Goal: Transaction & Acquisition: Purchase product/service

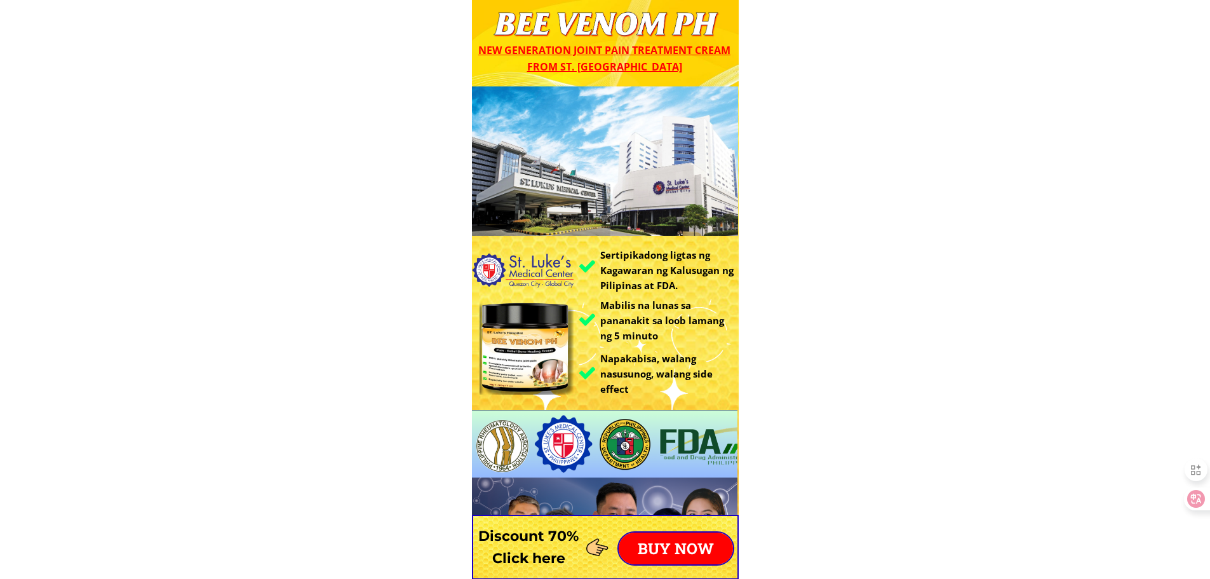
click at [675, 541] on p "BUY NOW" at bounding box center [676, 548] width 114 height 32
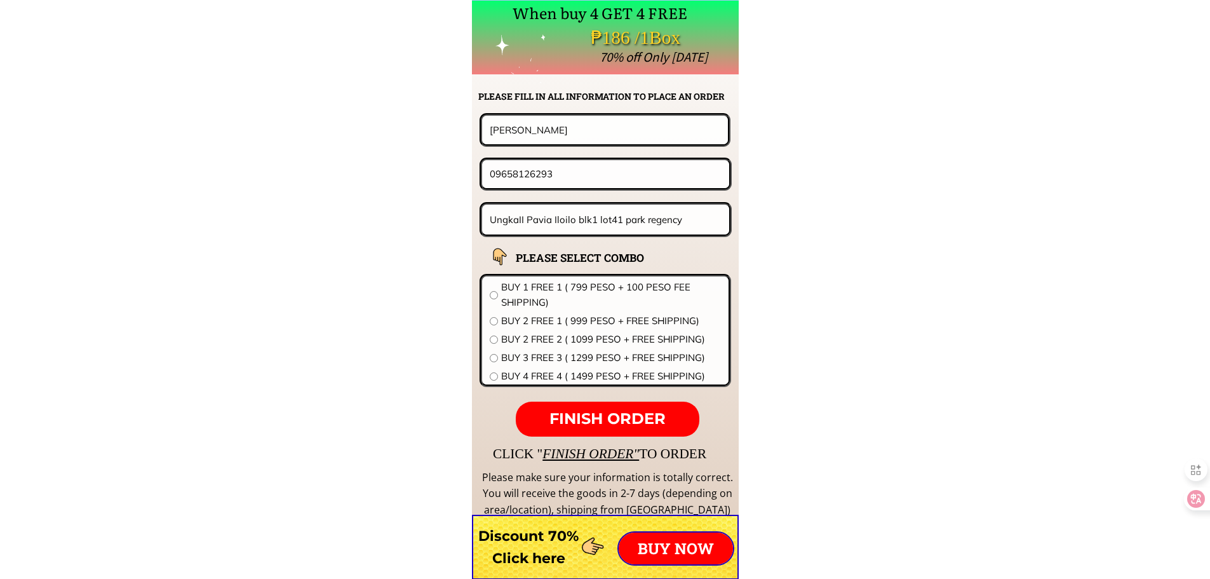
scroll to position [9969, 0]
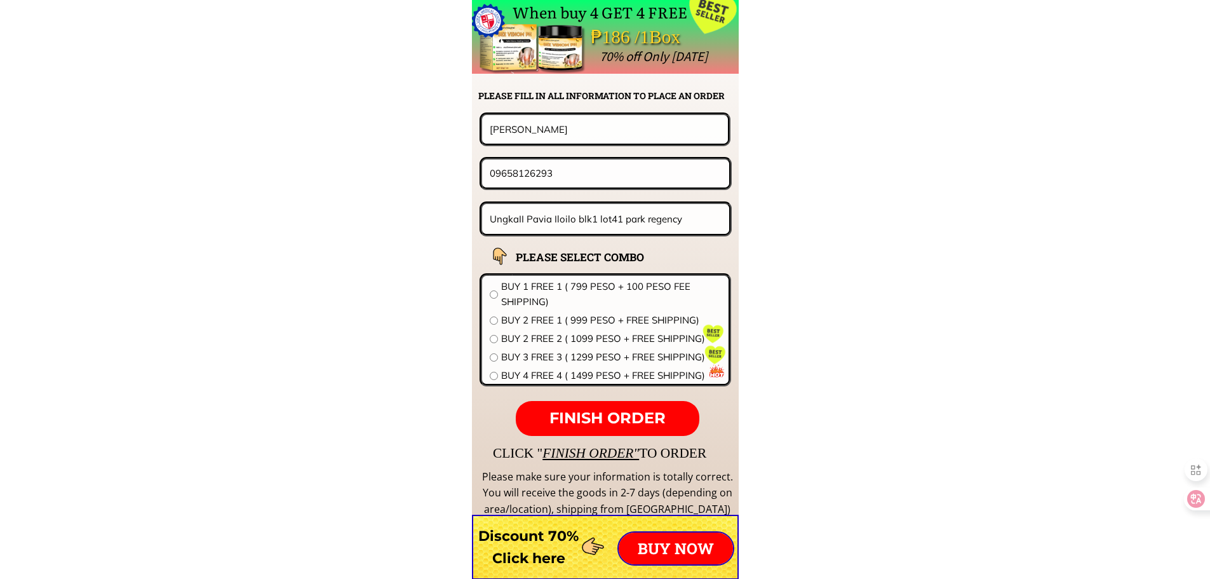
drag, startPoint x: 565, startPoint y: 122, endPoint x: 288, endPoint y: 122, distance: 277.6
paste input "Rowena Aragon"
type input "Rowena Aragon"
drag, startPoint x: 588, startPoint y: 182, endPoint x: 306, endPoint y: 184, distance: 281.5
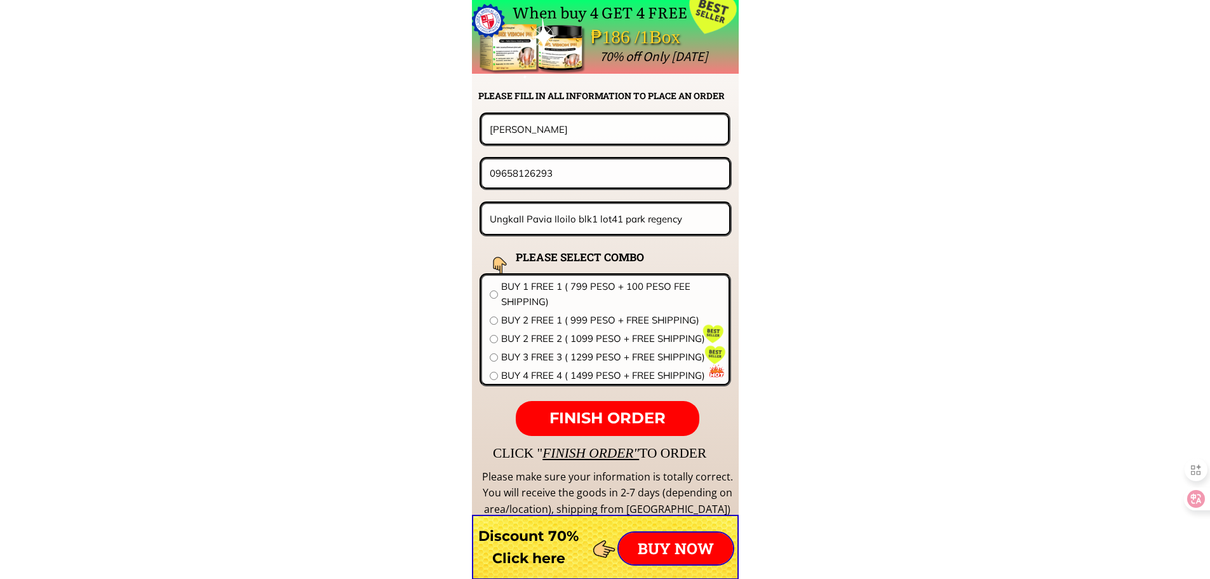
paste input "1639217255148"
drag, startPoint x: 507, startPoint y: 172, endPoint x: 330, endPoint y: 174, distance: 176.6
type input "09217255148"
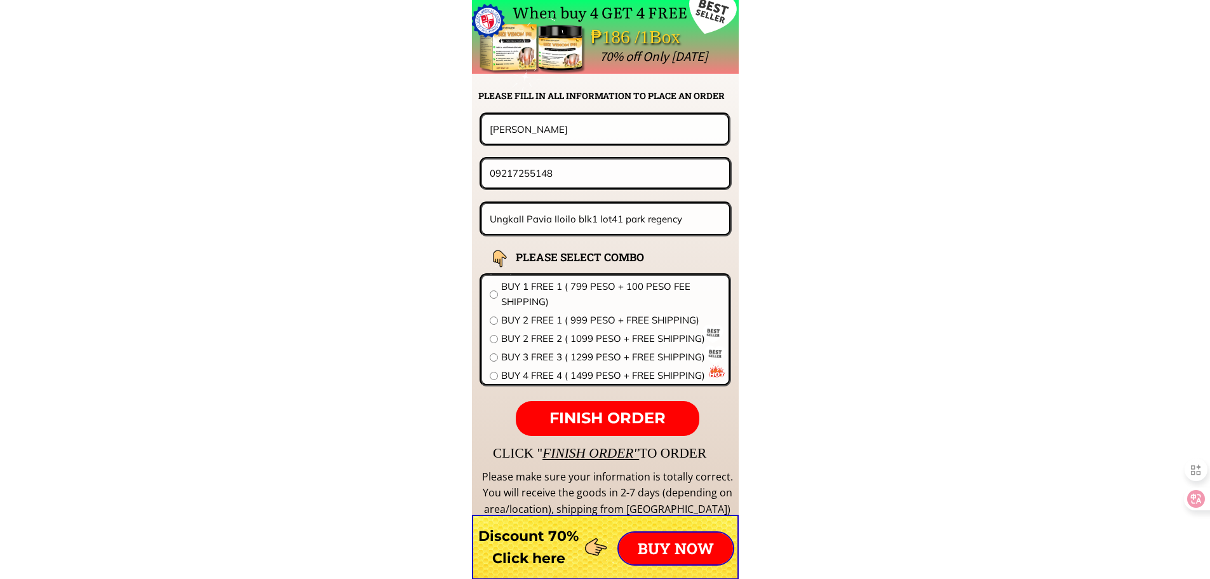
click at [609, 217] on input "UngkaII Pavia Iloilo blk1 lot41 park regency" at bounding box center [606, 219] width 239 height 30
paste input "San Lucas 1 San Pablo city Laguna"
type input "San Lucas 1 San Pablo city Laguna"
click at [554, 318] on span "BUY 2 FREE 1 ( 999 PESO + FREE SHIPPING)" at bounding box center [611, 320] width 220 height 15
radio input "true"
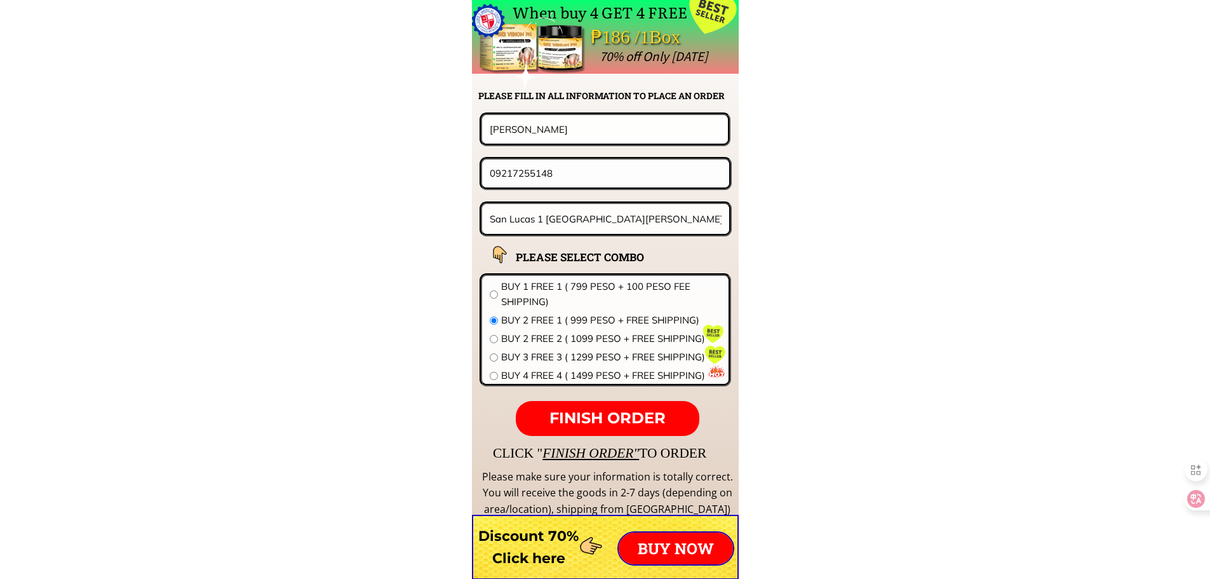
click at [619, 428] on p "FINISH ORDER" at bounding box center [607, 419] width 183 height 36
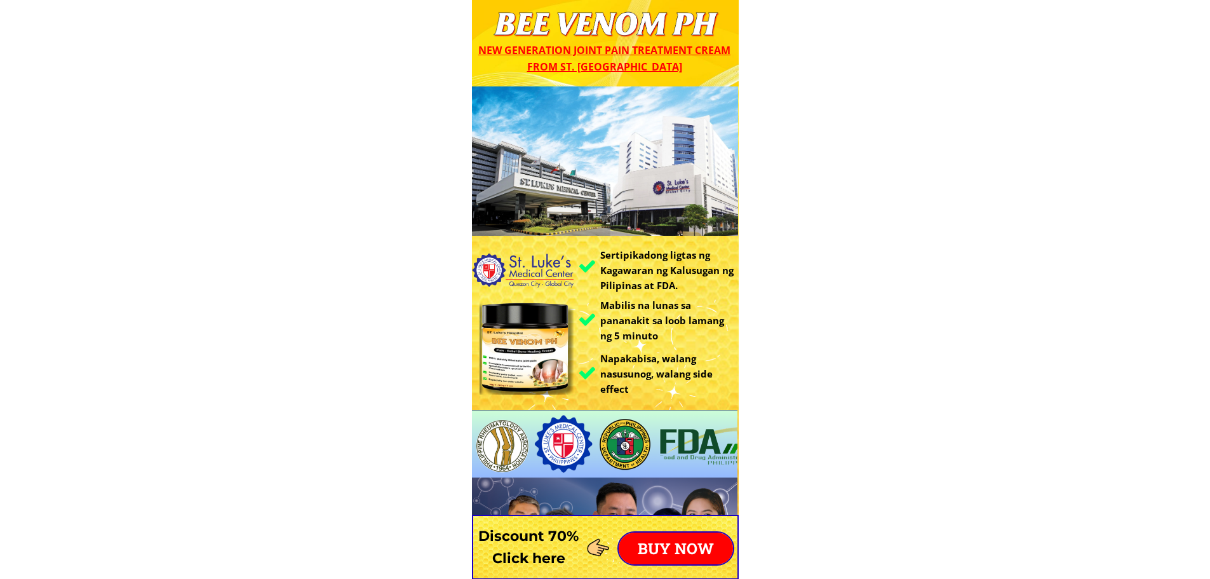
click at [690, 554] on p "BUY NOW" at bounding box center [676, 548] width 114 height 32
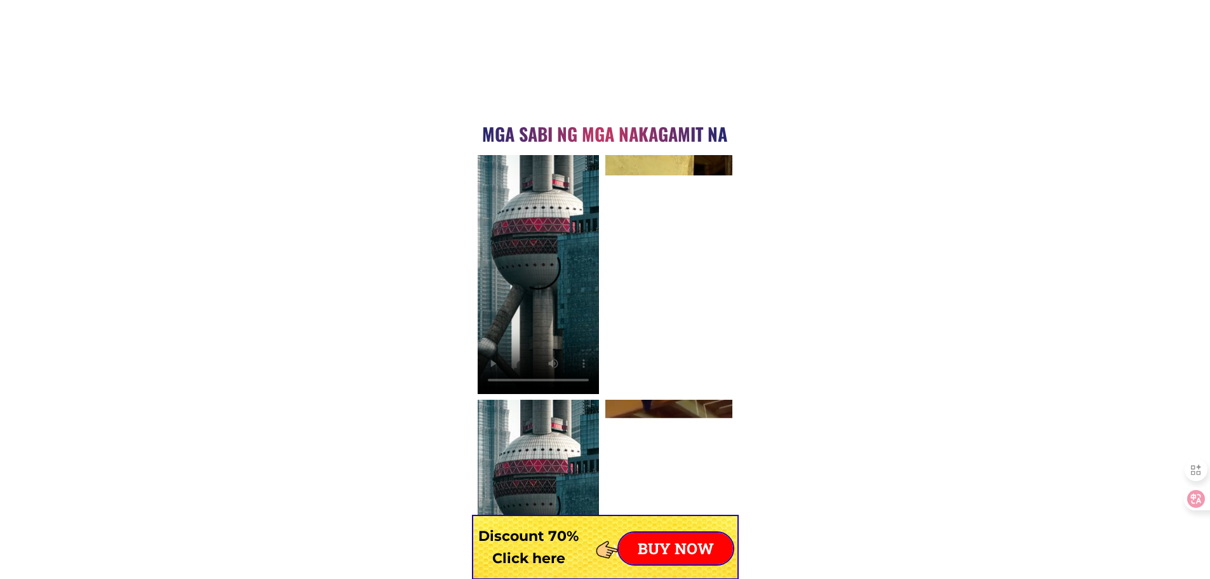
scroll to position [9513, 0]
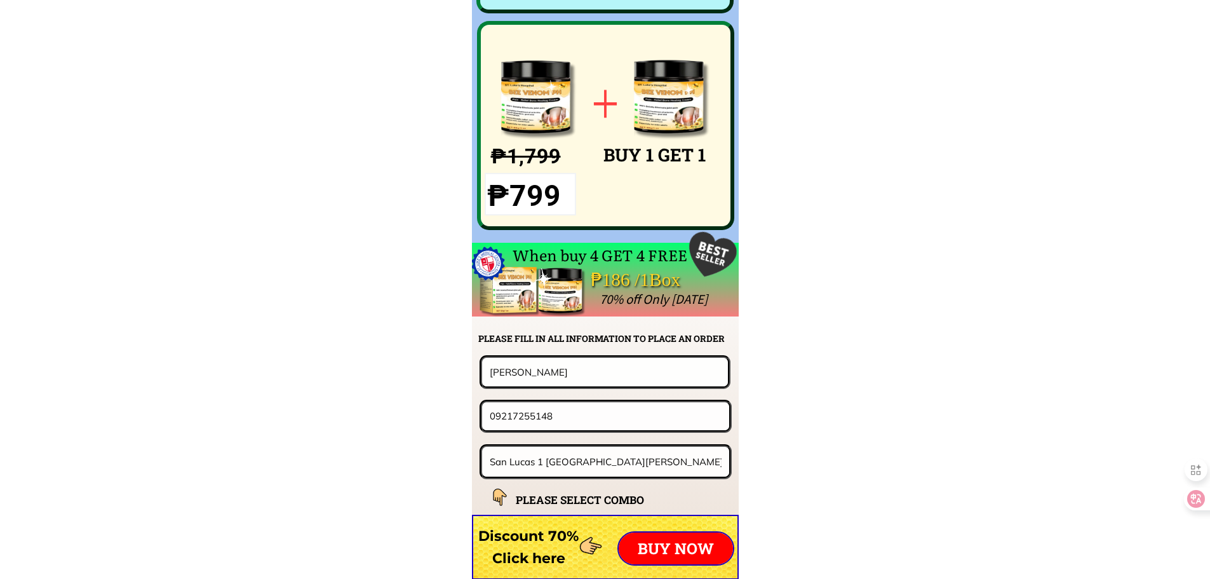
scroll to position [9969, 0]
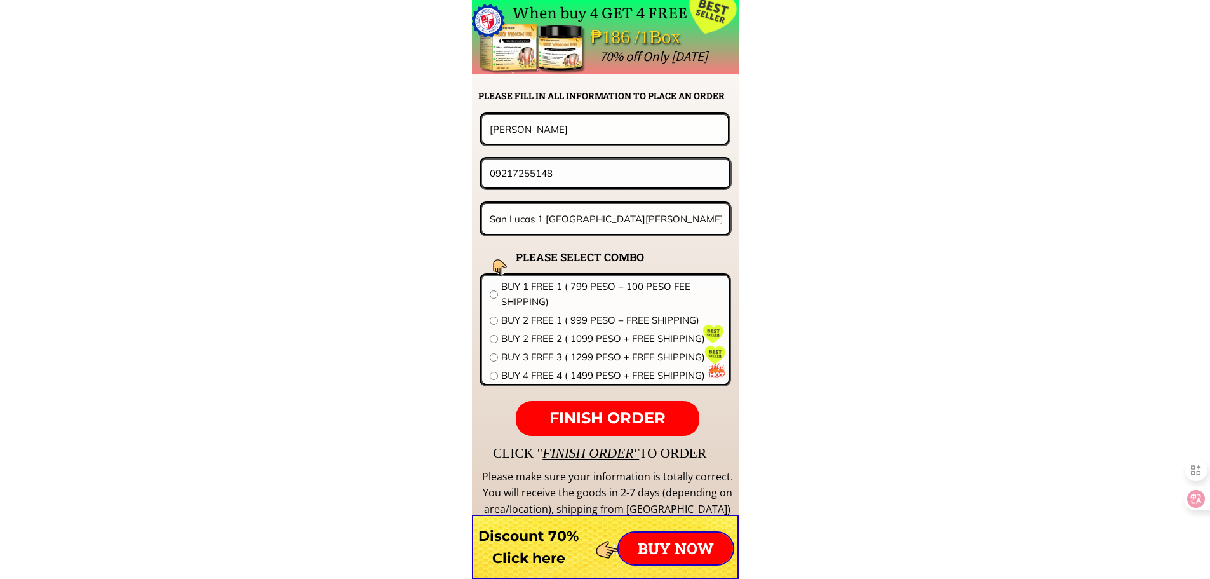
drag, startPoint x: 586, startPoint y: 176, endPoint x: 265, endPoint y: 177, distance: 321.5
paste input "310916287"
type input "09310916287"
drag, startPoint x: 375, startPoint y: 120, endPoint x: 226, endPoint y: 120, distance: 148.7
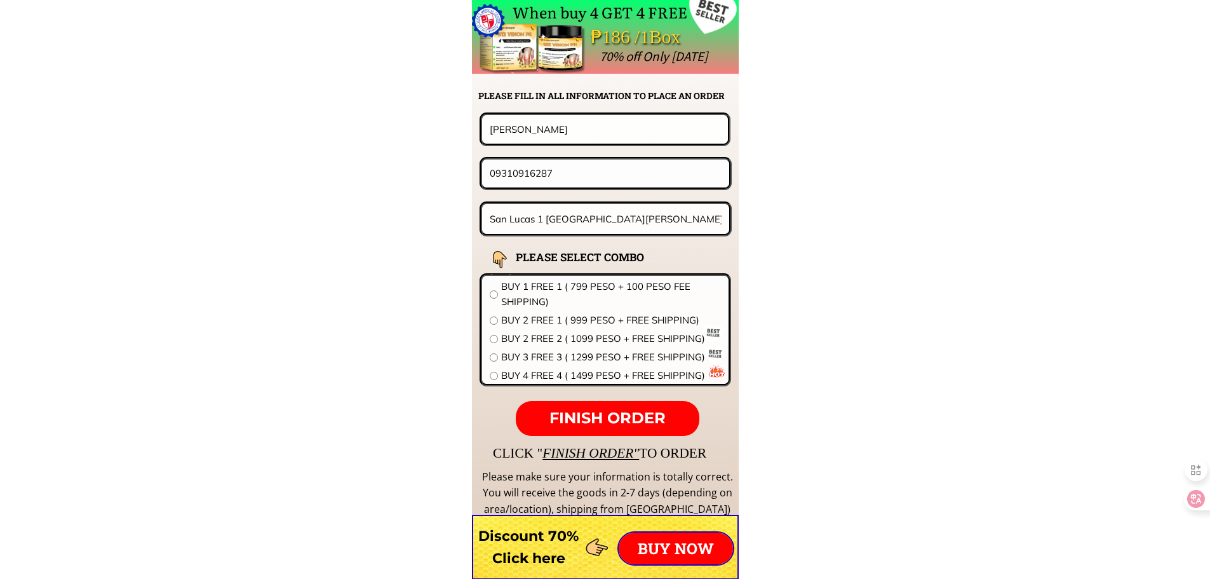
paste input "lando. L. Jarlego"
type input "[PERSON_NAME]. L. [GEOGRAPHIC_DATA]"
click at [602, 222] on input "San Lucas 1 San Pablo city Laguna" at bounding box center [606, 219] width 239 height 30
paste input "Ilya commercial shopping center tondo manil"
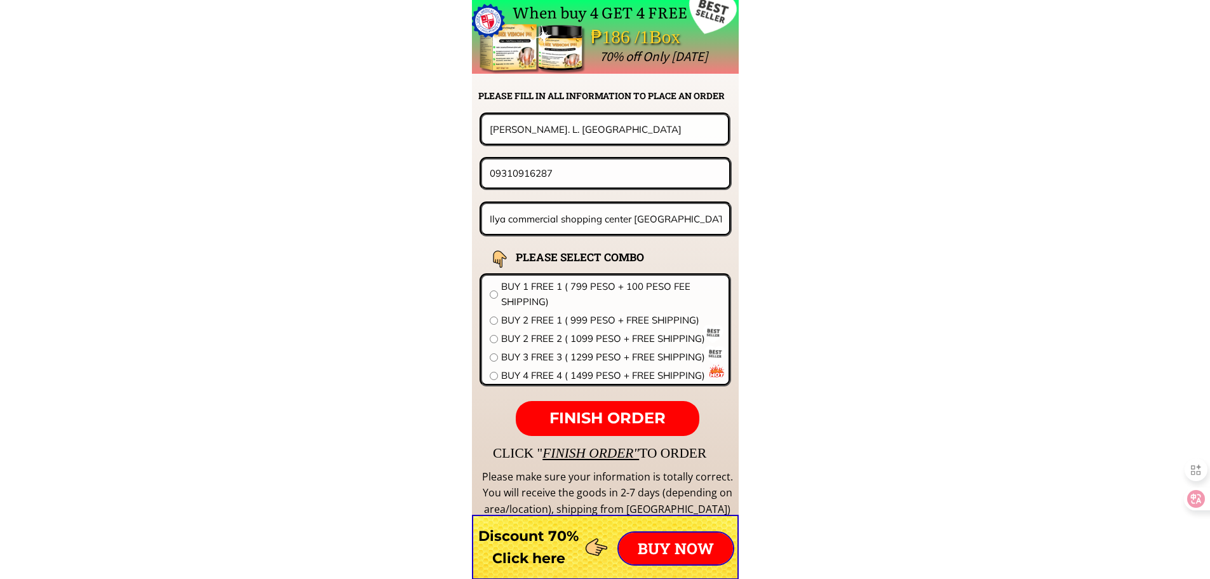
type input "Ilya commercial shopping center [GEOGRAPHIC_DATA]"
click at [569, 295] on span "BUY 1 FREE 1 ( 799 PESO + 100 PESO FEE SHIPPING)" at bounding box center [611, 294] width 220 height 30
radio input "true"
click at [604, 415] on span "FINISH ORDER" at bounding box center [608, 418] width 116 height 18
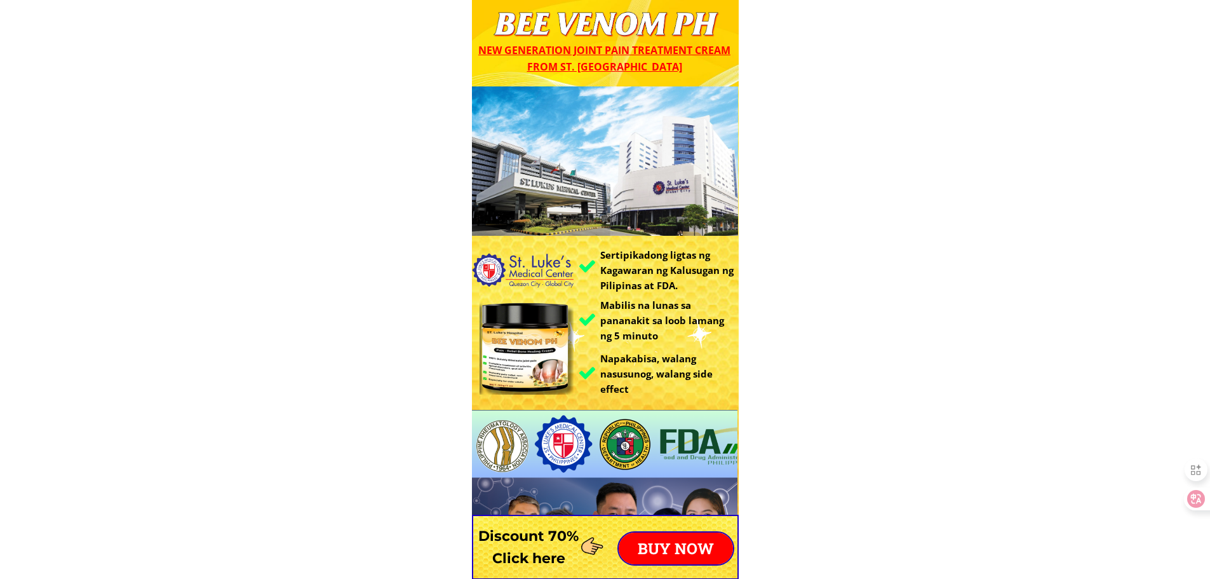
click at [699, 553] on p "BUY NOW" at bounding box center [676, 548] width 114 height 32
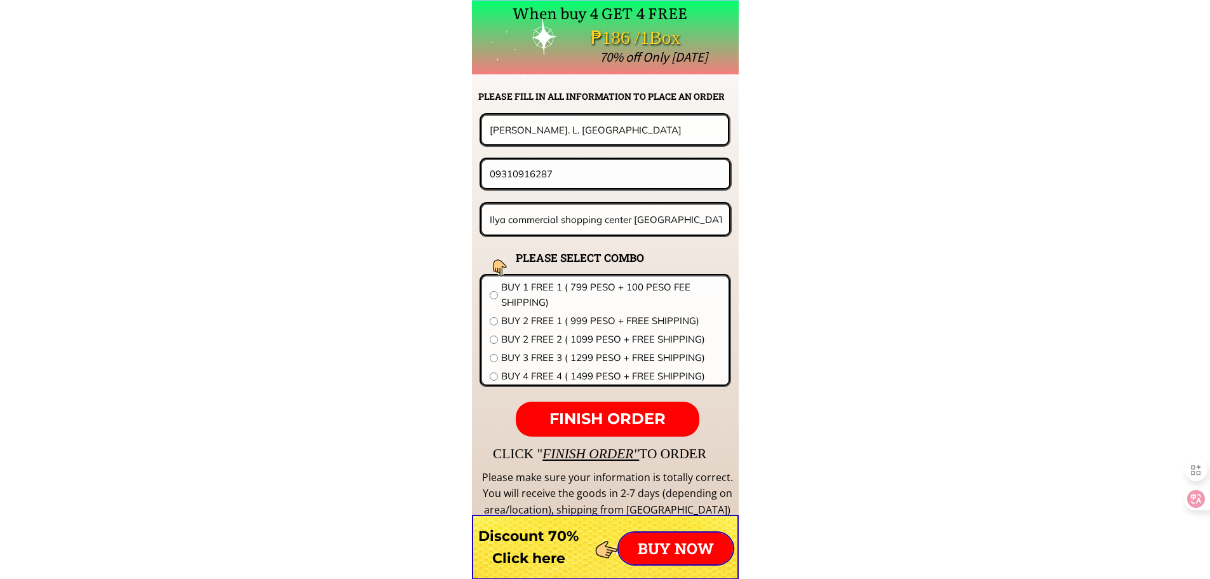
scroll to position [9969, 0]
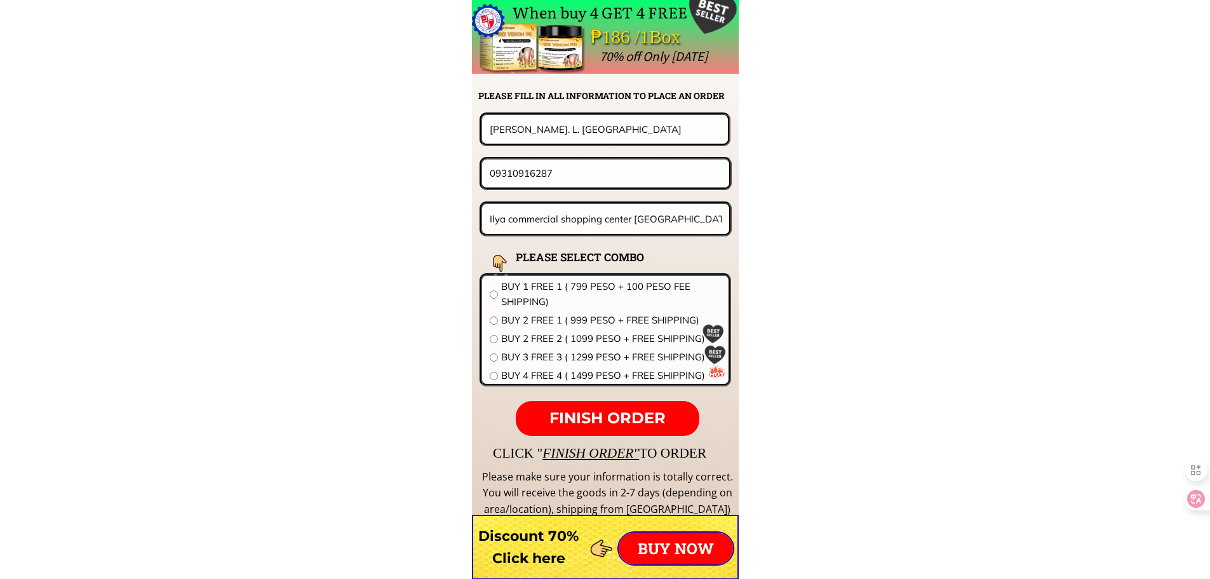
drag, startPoint x: 529, startPoint y: 170, endPoint x: 434, endPoint y: 168, distance: 95.3
paste input "7773601"
type input "09317773601"
drag, startPoint x: 304, startPoint y: 124, endPoint x: 287, endPoint y: 123, distance: 17.2
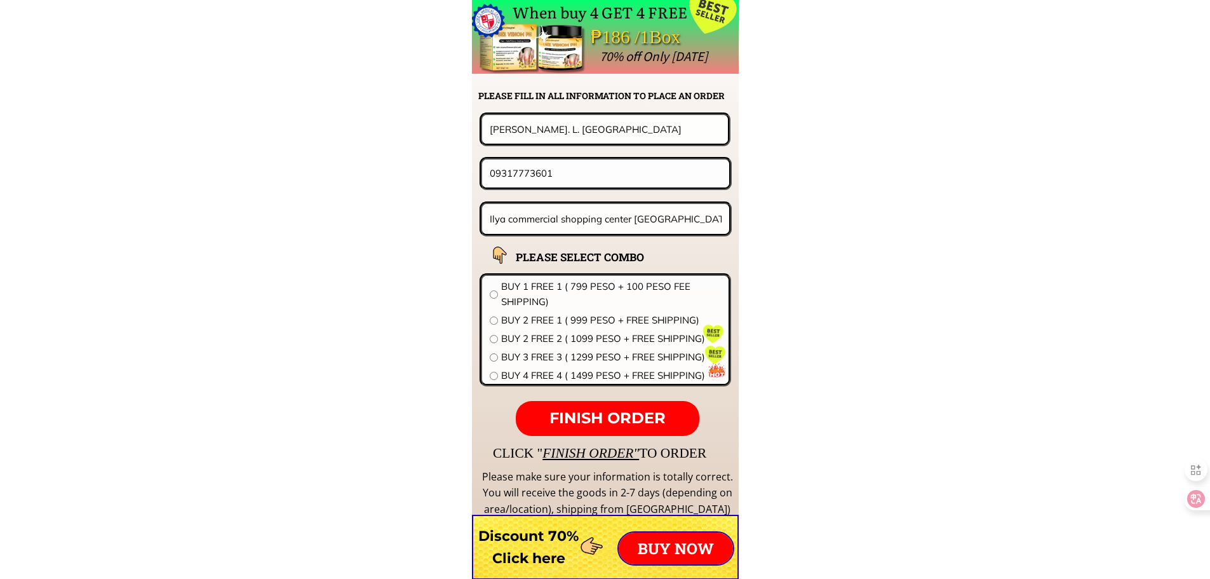
paste input "[PERSON_NAME]"
type input "[PERSON_NAME]"
click at [608, 218] on input "Ilya commercial shopping center [GEOGRAPHIC_DATA]" at bounding box center [606, 219] width 239 height 30
paste input "192brgy masipe balaoan l.u.purok#4"
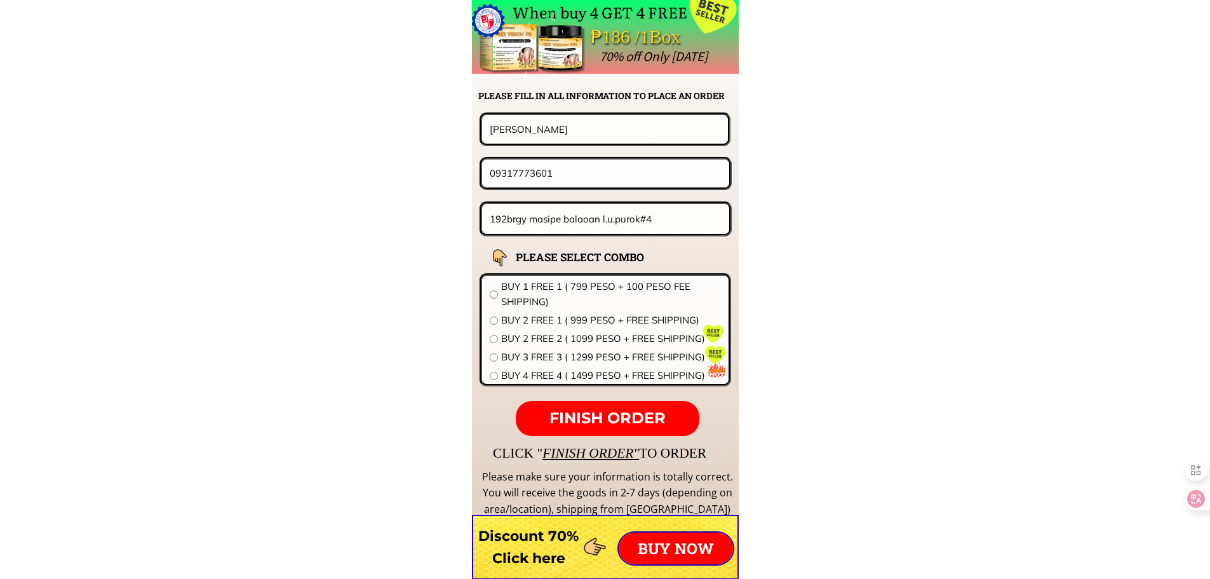
type input "192brgy masipe balaoan l.u.purok#4"
click at [557, 280] on span "BUY 1 FREE 1 ( 799 PESO + 100 PESO FEE SHIPPING)" at bounding box center [611, 294] width 220 height 30
radio input "true"
click at [618, 414] on span "FINISH ORDER" at bounding box center [608, 418] width 116 height 18
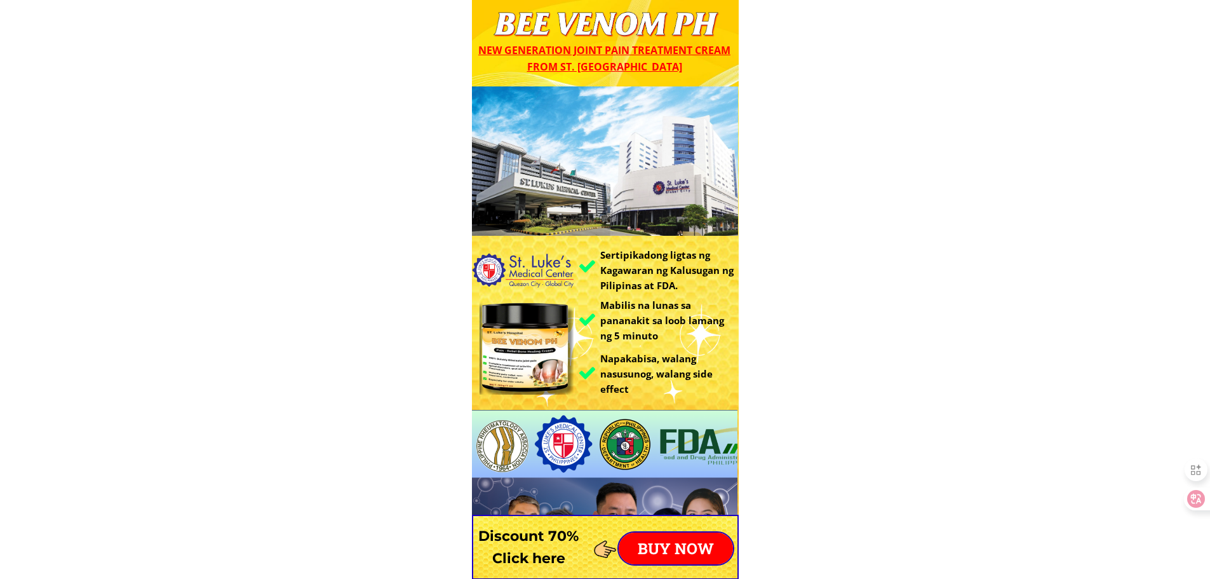
click at [689, 529] on div at bounding box center [605, 547] width 267 height 65
click at [690, 544] on p "BUY NOW" at bounding box center [676, 548] width 114 height 32
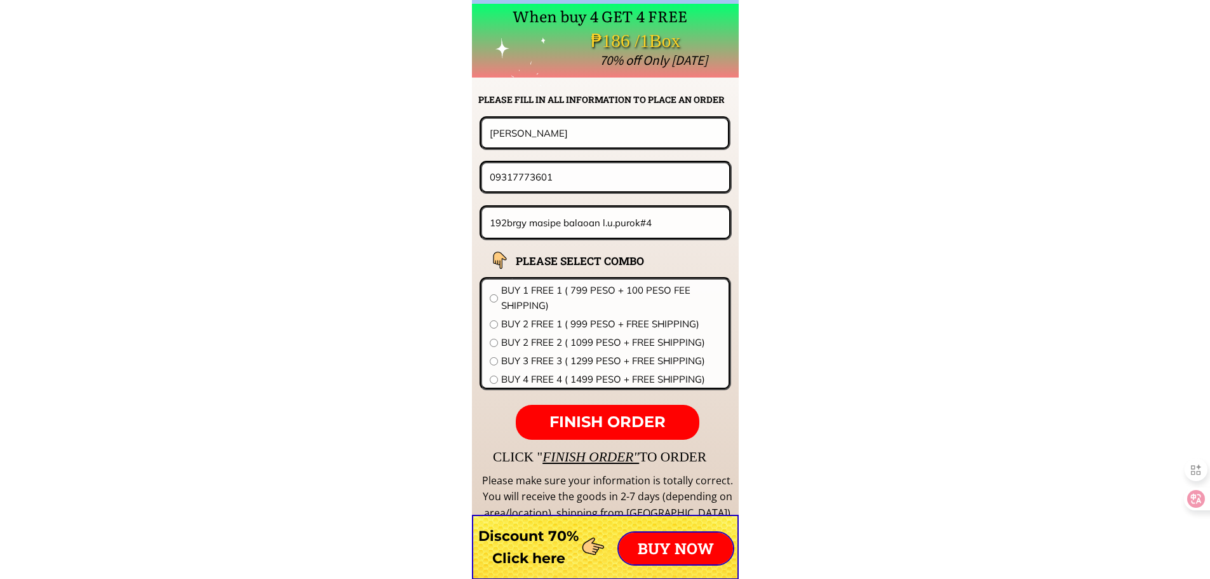
scroll to position [9969, 0]
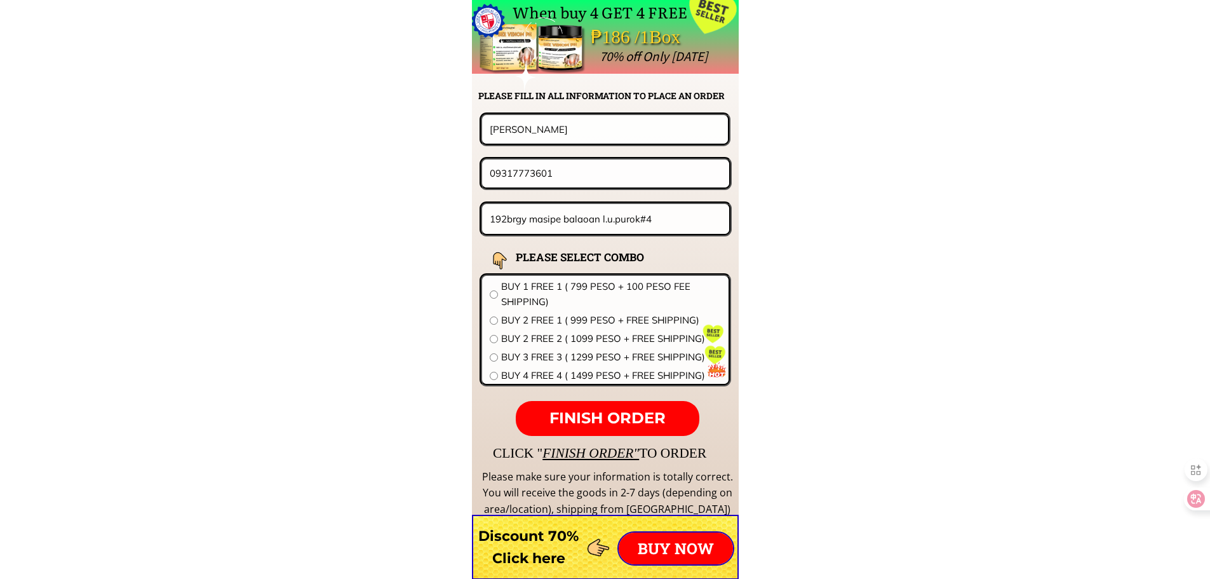
drag, startPoint x: 585, startPoint y: 174, endPoint x: 279, endPoint y: 171, distance: 306.2
paste input "265959522"
type input "09265959522"
drag, startPoint x: 592, startPoint y: 142, endPoint x: 355, endPoint y: 139, distance: 237.6
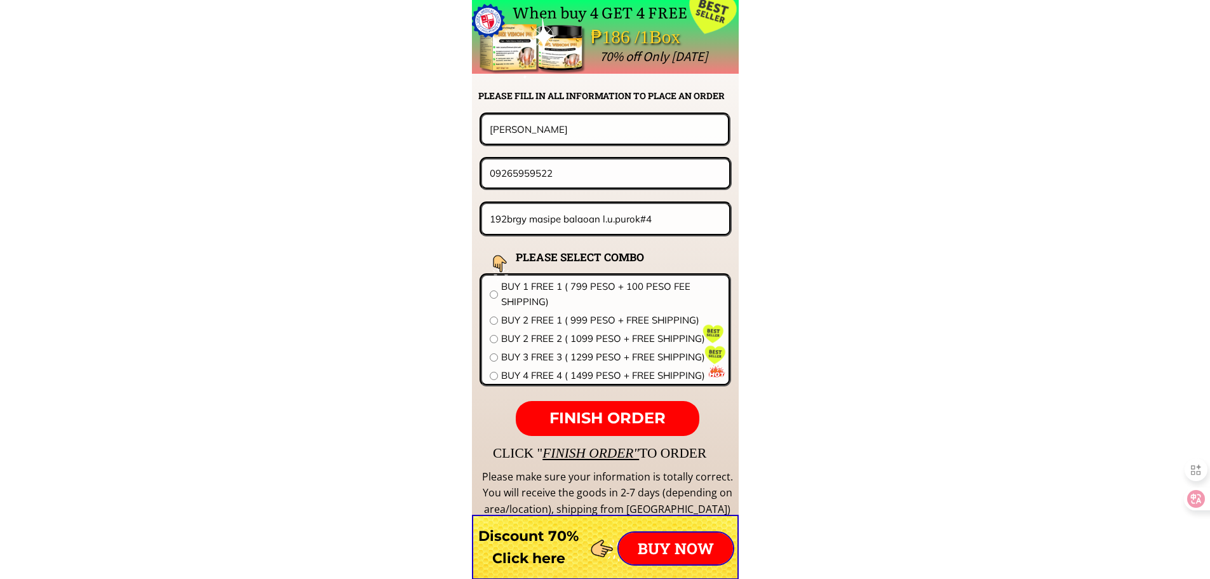
paste input "Rosita Taglinao"
type input "Rosita Taglinao"
click at [557, 217] on input "192brgy masipe balaoan l.u.purok#4" at bounding box center [606, 219] width 239 height 30
paste input "sitio bigtasin Kaysuyo Alfonso Cavite"
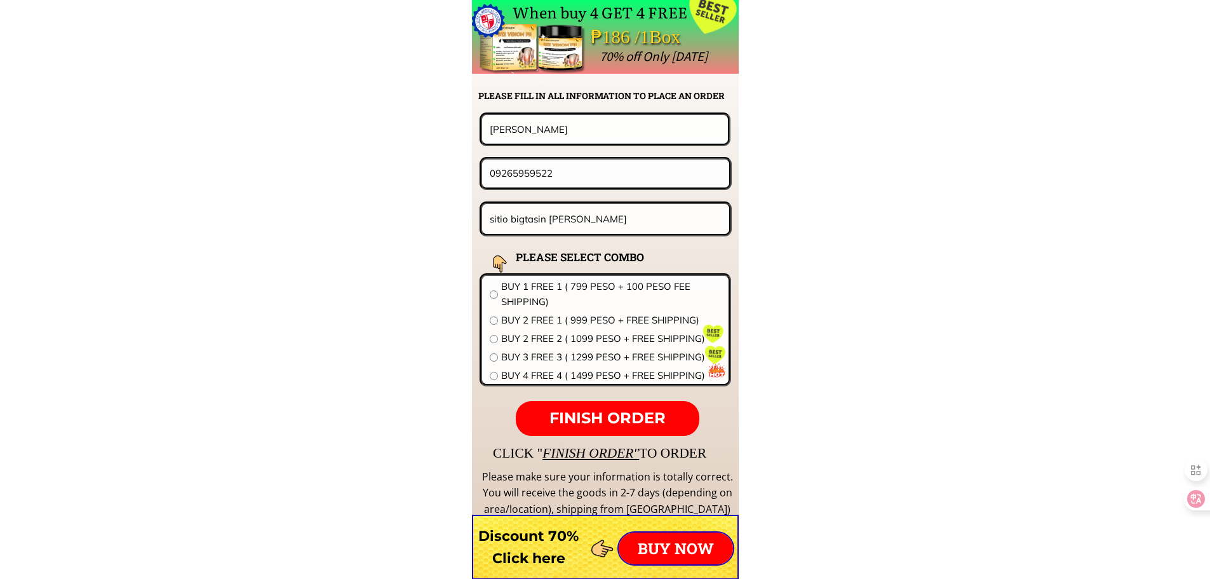
type input "sitio bigtasin Kaysuyo Alfonso Cavite"
click at [531, 321] on span "BUY 2 FREE 1 ( 999 PESO + FREE SHIPPING)" at bounding box center [611, 320] width 220 height 15
radio input "true"
click at [600, 418] on span "FINISH ORDER" at bounding box center [608, 418] width 116 height 18
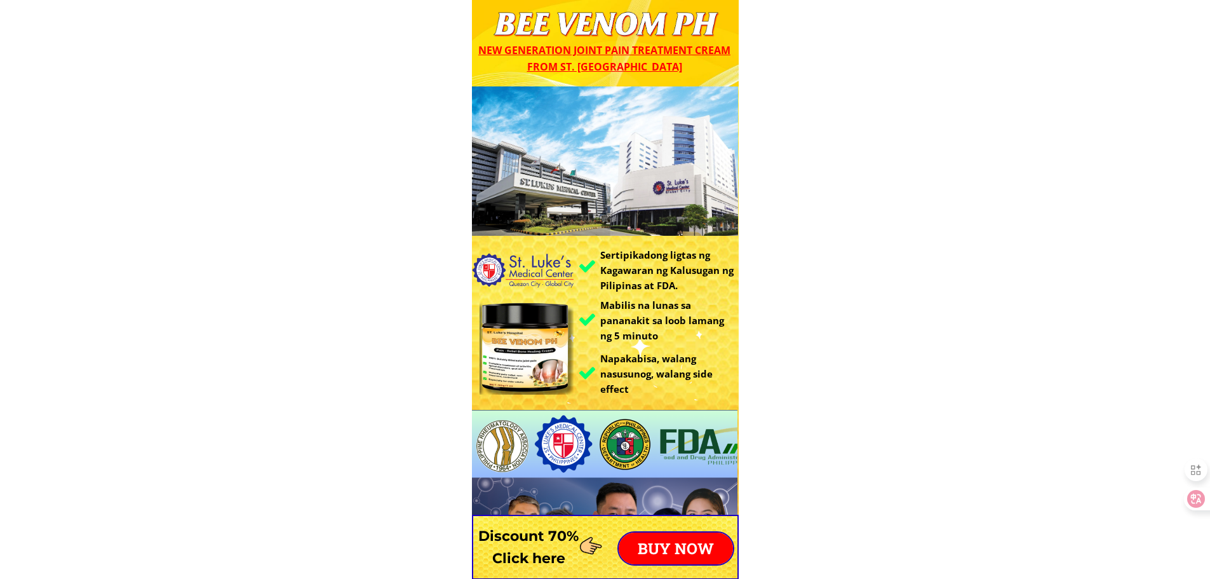
click at [710, 544] on p "BUY NOW" at bounding box center [676, 548] width 114 height 32
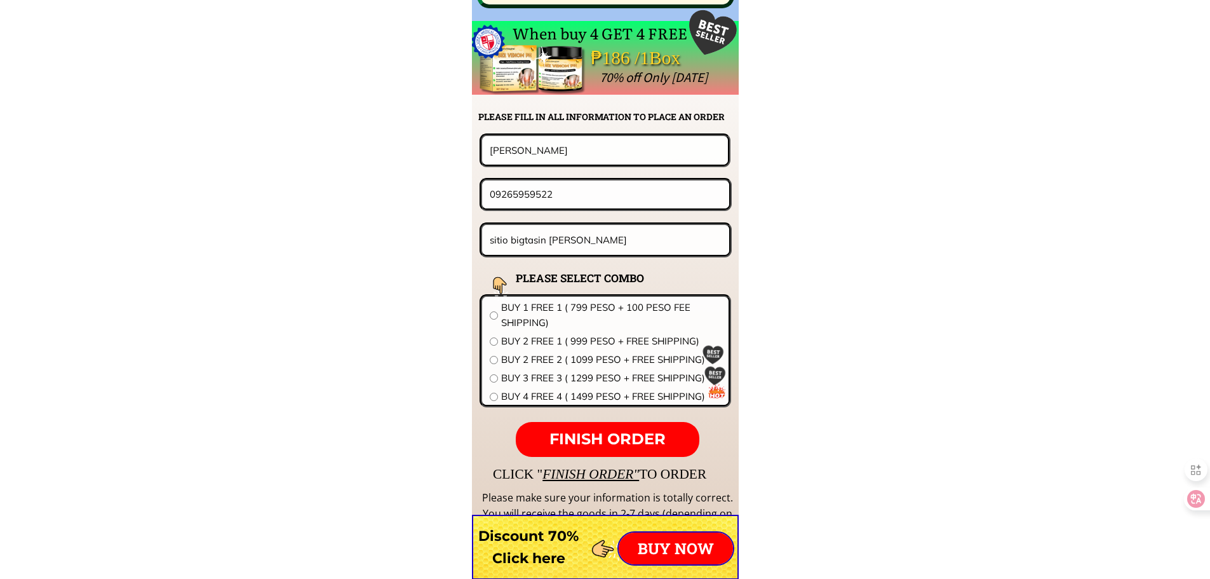
scroll to position [9969, 0]
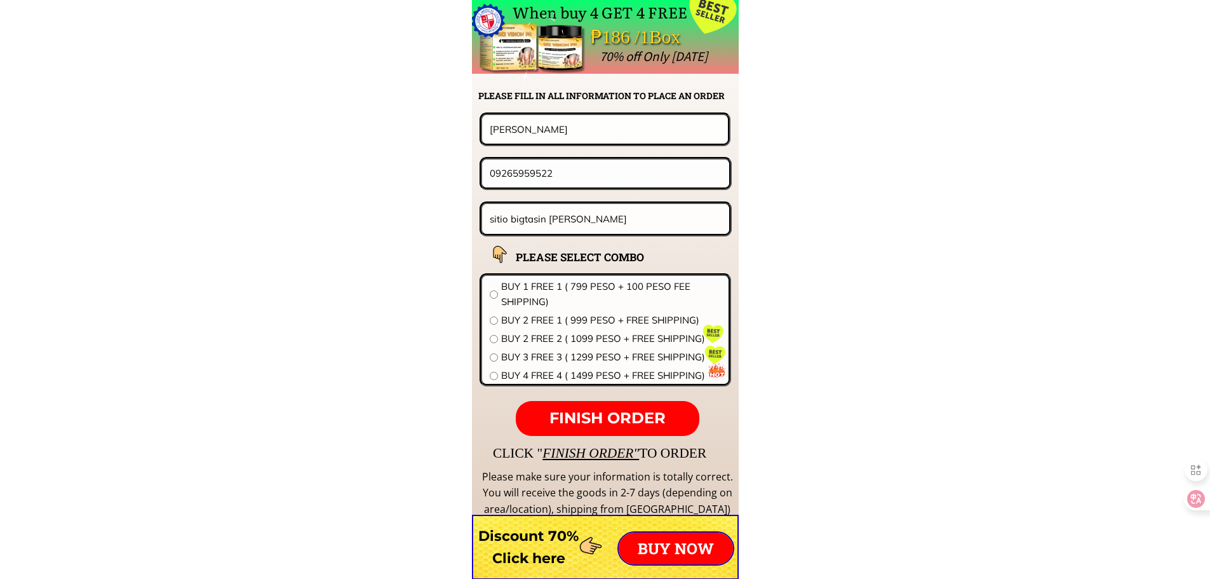
drag, startPoint x: 569, startPoint y: 172, endPoint x: 189, endPoint y: 171, distance: 379.9
paste input "[PERSON_NAME]"
type input "[PERSON_NAME]"
drag, startPoint x: 564, startPoint y: 134, endPoint x: 190, endPoint y: 134, distance: 373.6
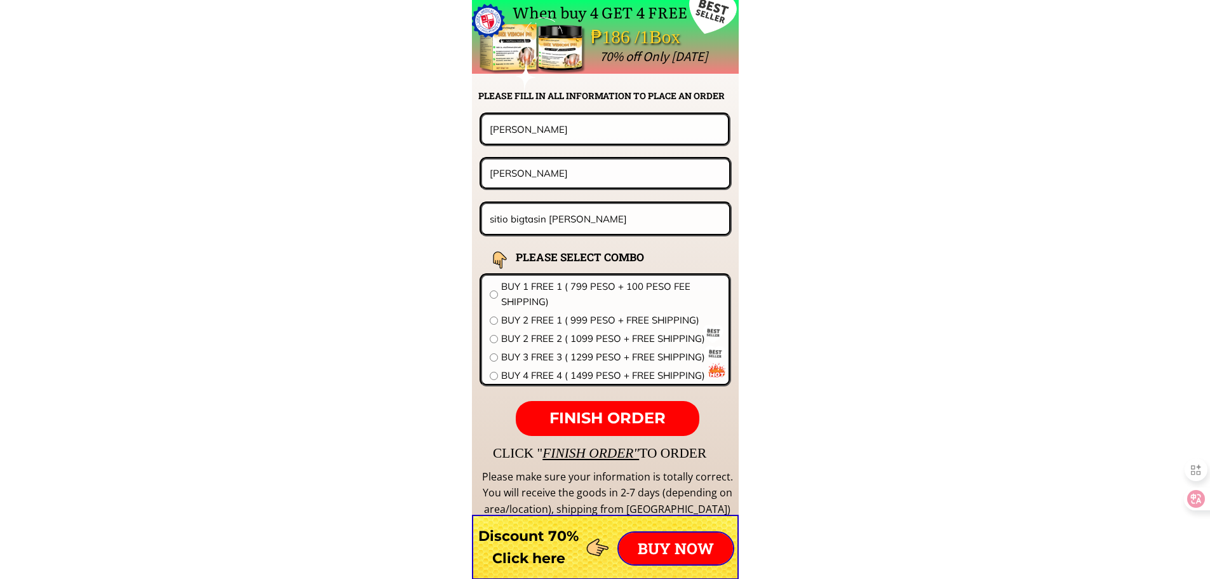
paste input "[PERSON_NAME]"
type input "[PERSON_NAME]"
drag, startPoint x: 388, startPoint y: 166, endPoint x: 223, endPoint y: 153, distance: 165.7
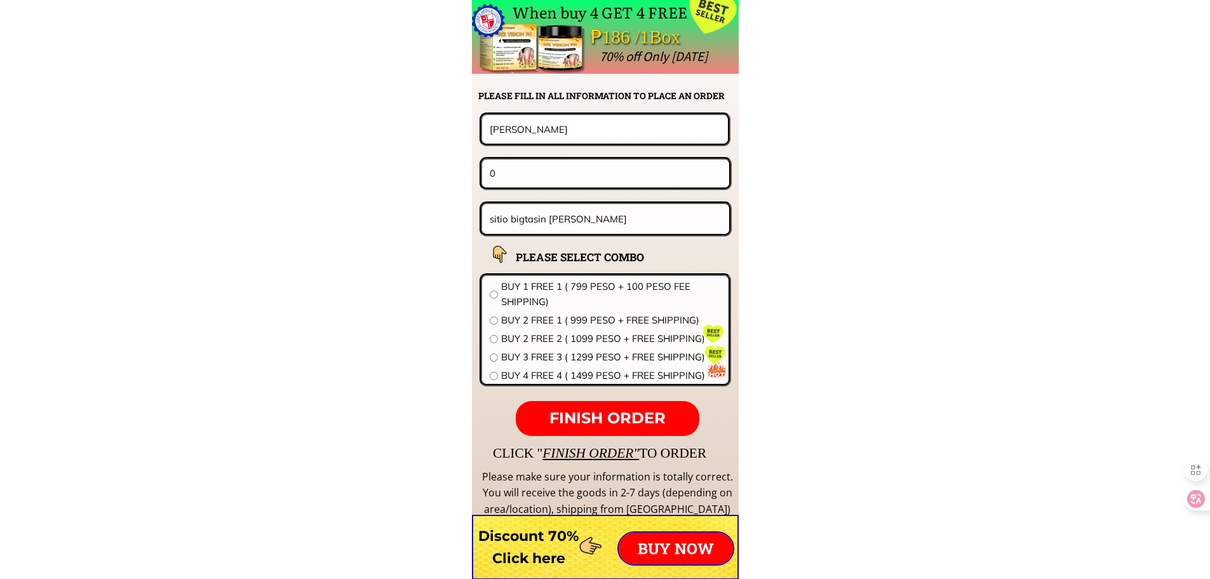
paste input "9273877257"
type input "09273877257"
click at [605, 229] on input "sitio bigtasin [PERSON_NAME]" at bounding box center [606, 219] width 239 height 30
paste input "[STREET_ADDRESS]"
type input "[STREET_ADDRESS]"
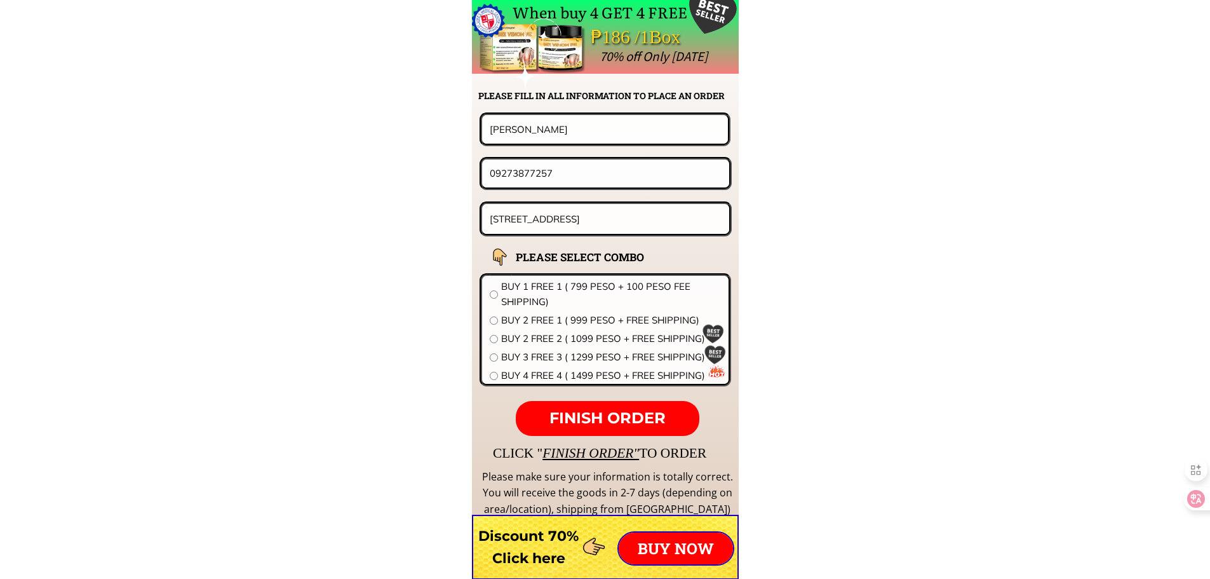
click at [517, 358] on span "BUY 3 FREE 3 ( 1299 PESO + FREE SHIPPING)" at bounding box center [611, 356] width 220 height 15
radio input "true"
click at [578, 397] on form "FINISH ORDER [PERSON_NAME] 09273877257 [STREET_ADDRESS] City BEE VENOM STLUKE 3…" at bounding box center [526, 273] width 412 height 323
click at [592, 409] on span "FINISH ORDER" at bounding box center [608, 418] width 116 height 18
